Goal: Book appointment/travel/reservation

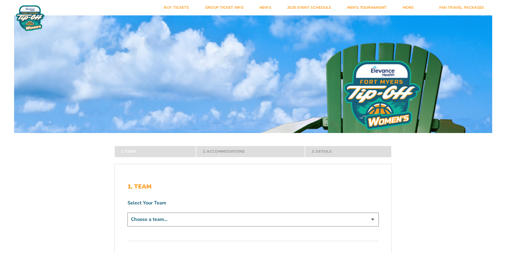
click at [222, 218] on select "Choose a team... [US_STATE] Jayhawks [US_STATE] Tigers Northwestern Wildcats" at bounding box center [252, 220] width 251 height 14
select select "12279"
click at [127, 226] on select "Choose a team... [US_STATE] Jayhawks [US_STATE] Tigers Northwestern Wildcats" at bounding box center [252, 220] width 251 height 14
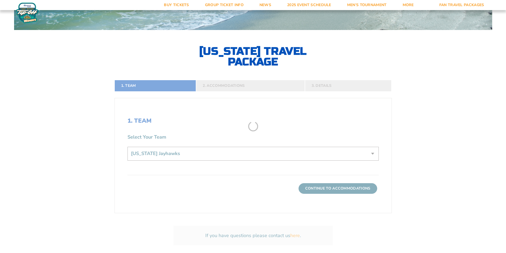
scroll to position [106, 0]
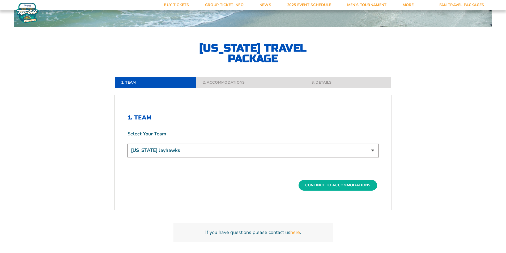
click at [325, 187] on button "Continue To Accommodations" at bounding box center [338, 185] width 79 height 11
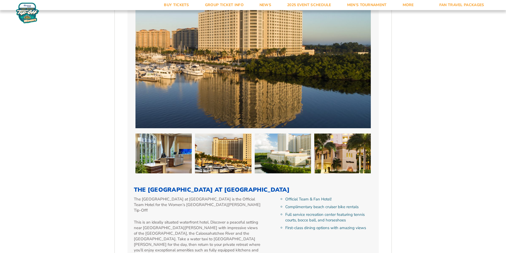
scroll to position [332, 0]
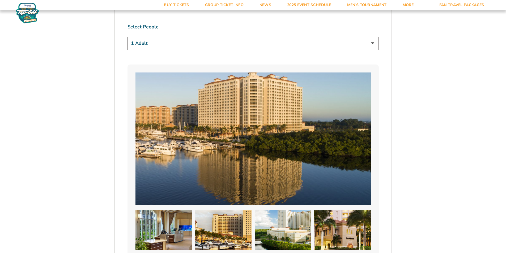
click at [178, 37] on select "1 Adult 2 Adults 3 Adults 4 Adults 2 Adults + 1 Child 2 Adults + 2 Children 2 A…" at bounding box center [252, 44] width 251 height 14
select select "2 Adults"
click at [127, 37] on select "1 Adult 2 Adults 3 Adults 4 Adults 2 Adults + 1 Child 2 Adults + 2 Children 2 A…" at bounding box center [252, 44] width 251 height 14
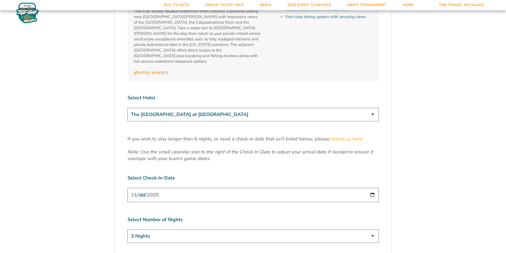
scroll to position [624, 0]
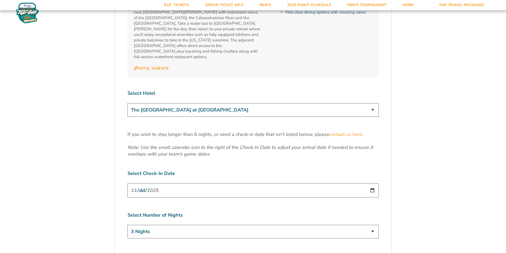
click at [260, 103] on select "The [GEOGRAPHIC_DATA] at [GEOGRAPHIC_DATA]" at bounding box center [252, 110] width 251 height 14
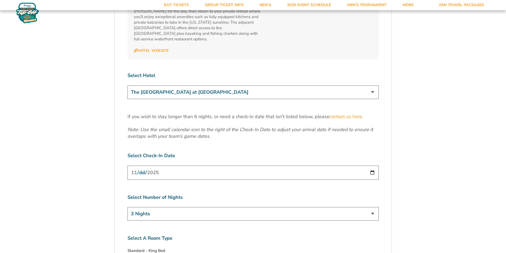
scroll to position [651, 0]
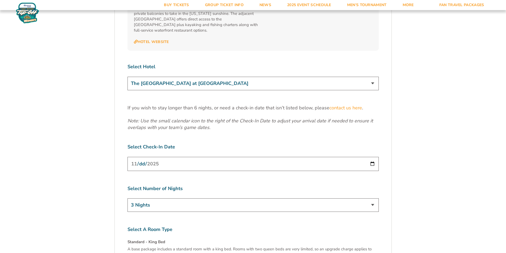
click at [230, 157] on input "[DATE]" at bounding box center [252, 164] width 251 height 14
click at [234, 157] on input "[DATE]" at bounding box center [252, 164] width 251 height 14
click at [372, 157] on input "[DATE]" at bounding box center [252, 164] width 251 height 14
click at [231, 198] on select "3 Nights 4 Nights 5 Nights 6 Nights" at bounding box center [252, 205] width 251 height 14
select select "4 Nights"
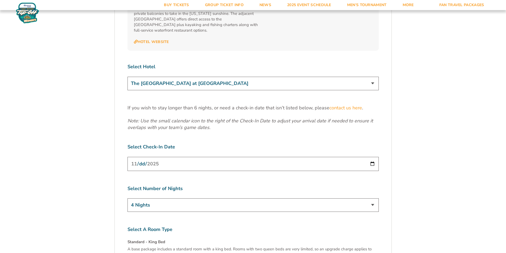
click at [127, 198] on select "3 Nights 4 Nights 5 Nights 6 Nights" at bounding box center [252, 205] width 251 height 14
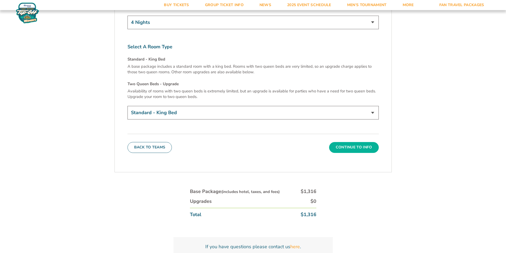
scroll to position [837, 0]
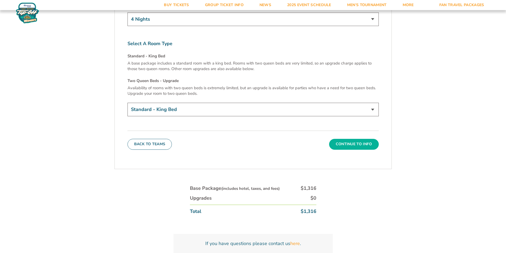
click at [351, 139] on button "Continue To Info" at bounding box center [354, 144] width 50 height 11
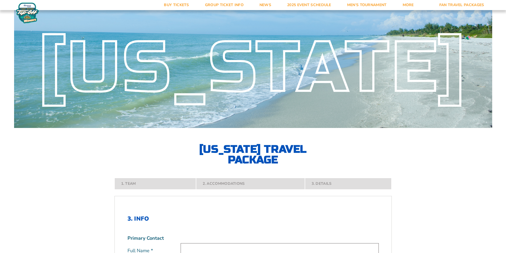
scroll to position [0, 0]
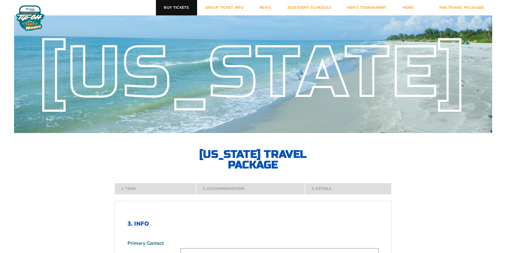
click at [185, 10] on link "Buy Tickets" at bounding box center [176, 7] width 41 height 15
